Goal: Task Accomplishment & Management: Use online tool/utility

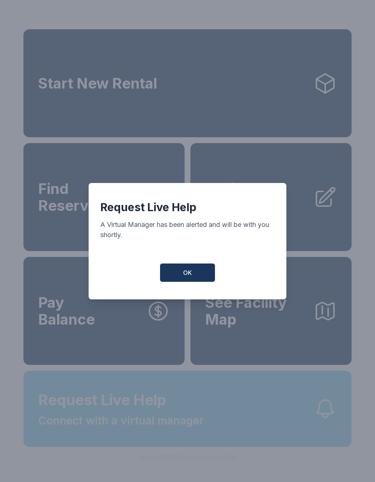
click at [189, 275] on span "OK" at bounding box center [187, 273] width 9 height 9
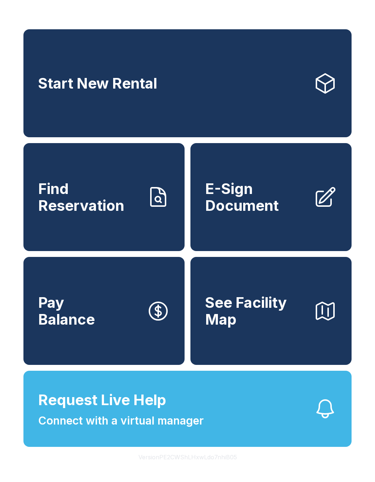
click at [119, 339] on link "Pay Balance" at bounding box center [103, 311] width 161 height 108
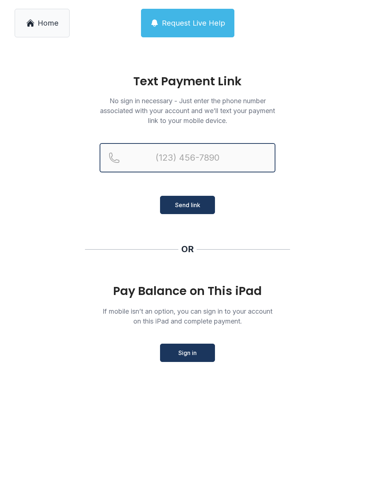
click at [134, 162] on input "Reservation phone number" at bounding box center [188, 157] width 176 height 29
type input "[PHONE_NUMBER]"
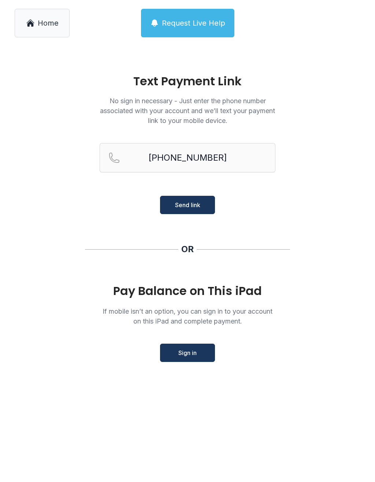
click at [193, 203] on span "Send link" at bounding box center [187, 205] width 25 height 9
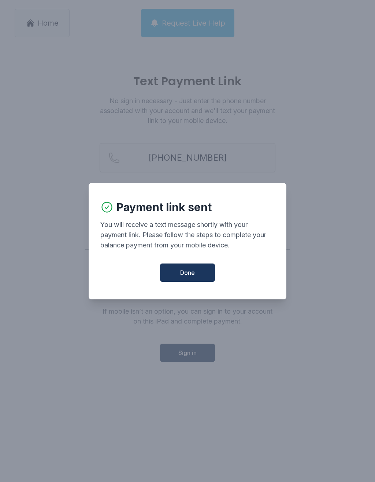
click at [190, 277] on span "Done" at bounding box center [187, 273] width 15 height 9
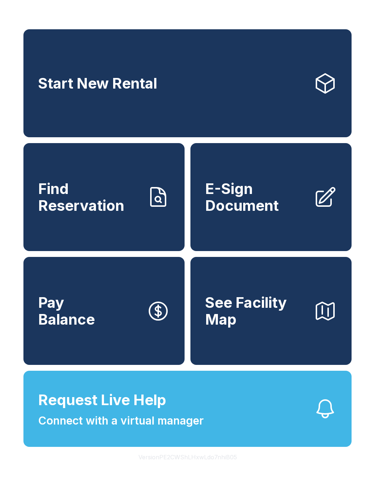
click at [117, 326] on link "Pay Balance" at bounding box center [103, 311] width 161 height 108
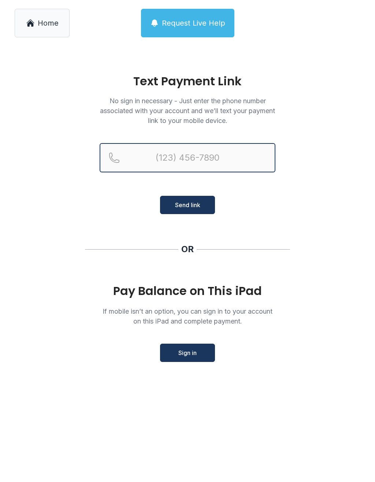
click at [158, 160] on input "Reservation phone number" at bounding box center [188, 157] width 176 height 29
type input "[PHONE_NUMBER]"
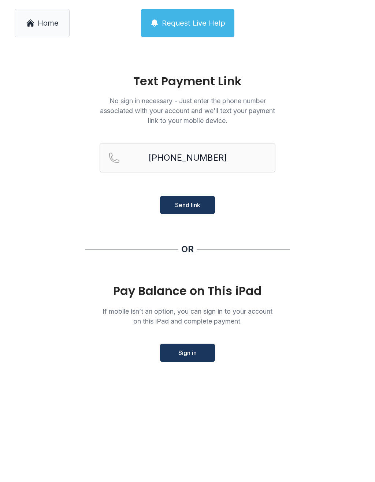
click at [188, 205] on span "Send link" at bounding box center [187, 205] width 25 height 9
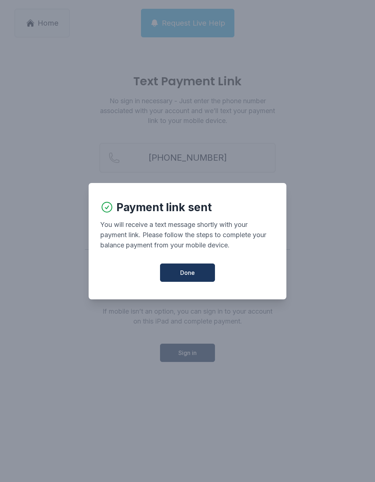
click at [193, 282] on button "Done" at bounding box center [187, 273] width 55 height 18
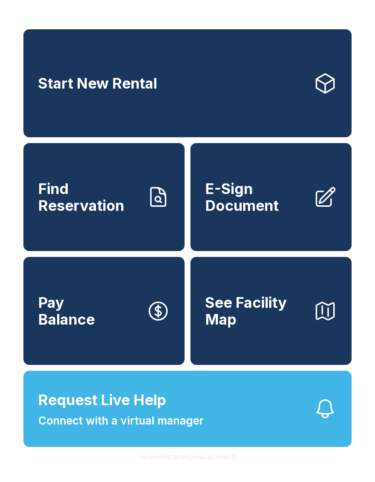
click at [283, 214] on span "E-Sign Document" at bounding box center [256, 197] width 103 height 33
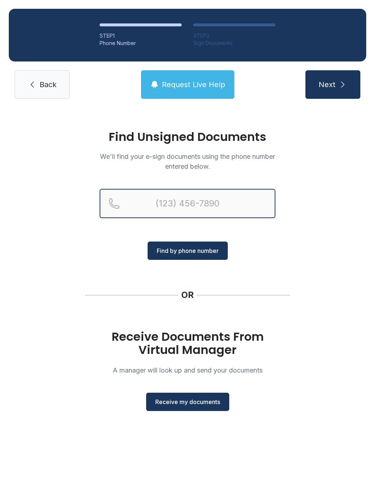
click at [142, 197] on input "Reservation phone number" at bounding box center [188, 203] width 176 height 29
type input "("
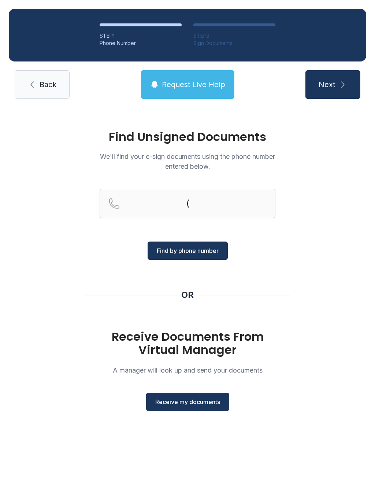
click at [49, 84] on span "Back" at bounding box center [48, 84] width 17 height 10
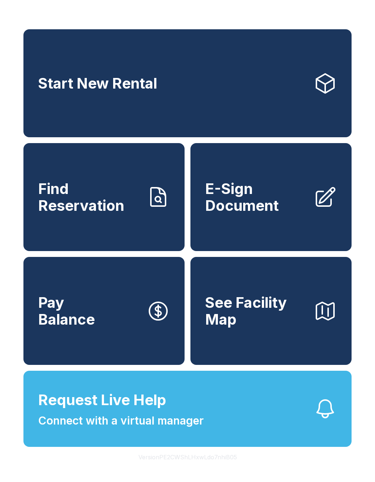
click at [282, 211] on span "E-Sign Document" at bounding box center [256, 197] width 103 height 33
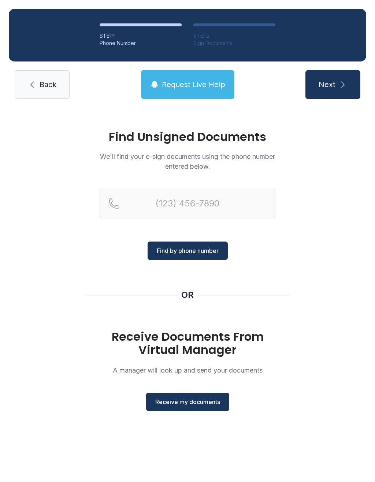
click at [186, 402] on span "Receive my documents" at bounding box center [187, 402] width 65 height 9
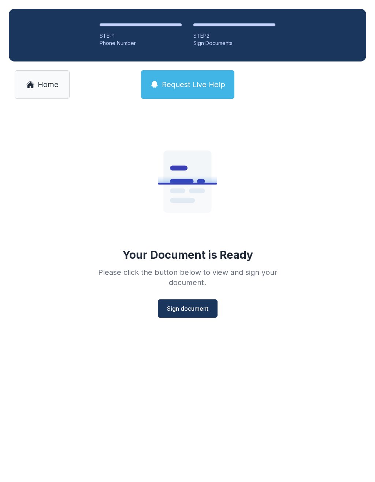
click at [188, 310] on span "Sign document" at bounding box center [187, 308] width 41 height 9
